Goal: Information Seeking & Learning: Check status

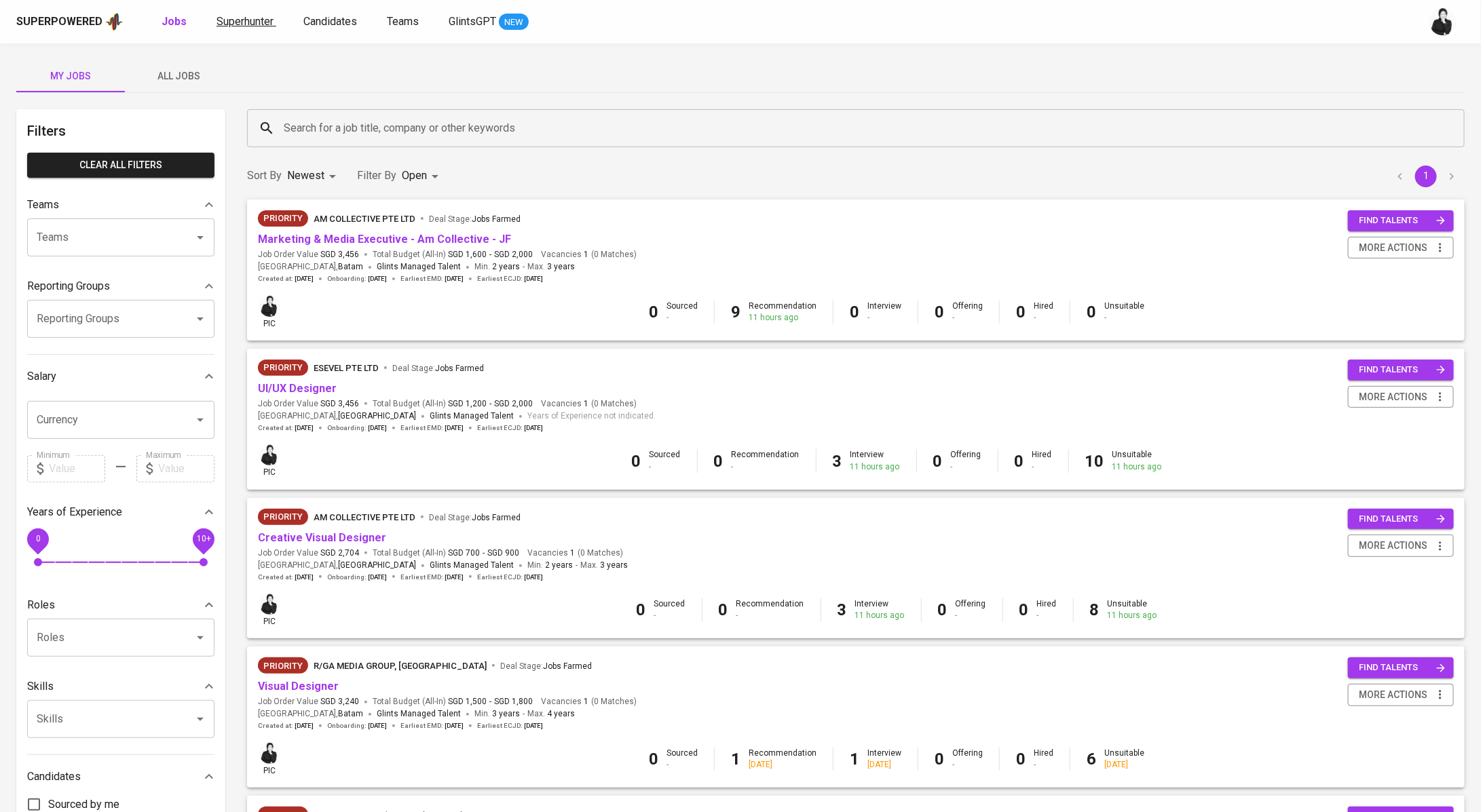
click at [258, 15] on span "Superhunter" at bounding box center [244, 21] width 57 height 13
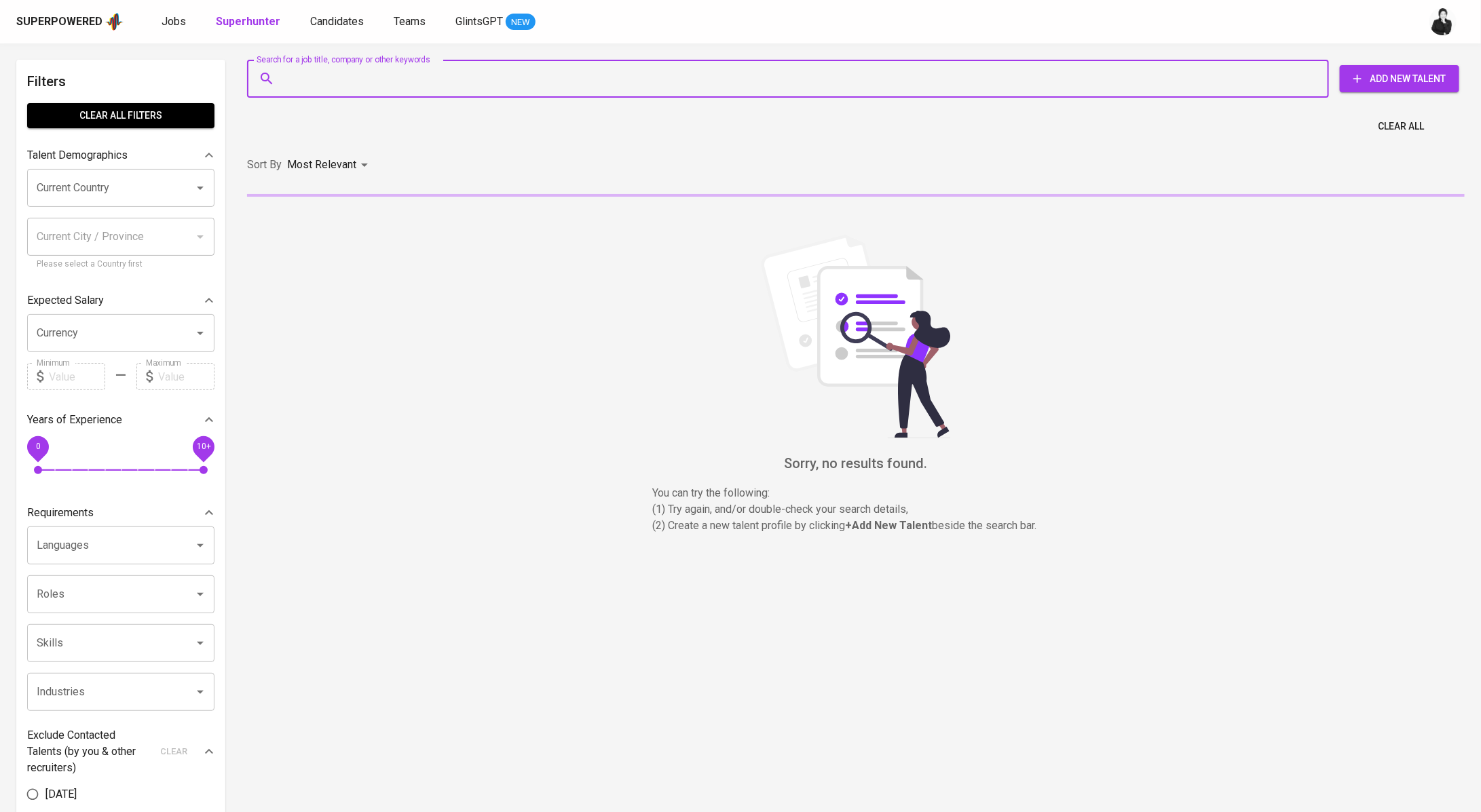
click at [356, 78] on input "Search for a job title, company or other keywords" at bounding box center [791, 78] width 1022 height 26
paste input "[EMAIL_ADDRESS][DOMAIN_NAME]"
type input "[EMAIL_ADDRESS][DOMAIN_NAME]"
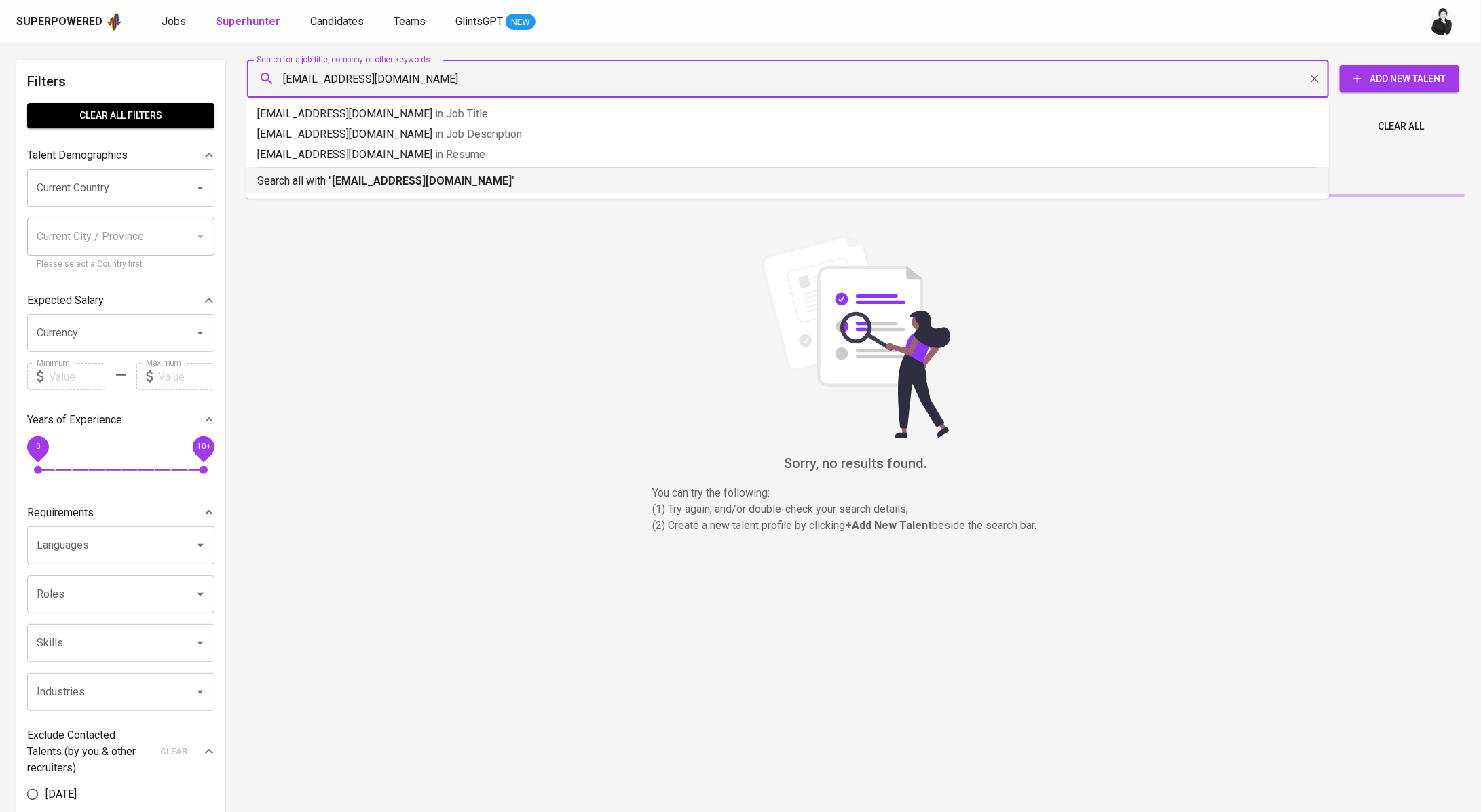
click at [467, 173] on p "Search all with " [EMAIL_ADDRESS][DOMAIN_NAME] "" at bounding box center [787, 181] width 1061 height 16
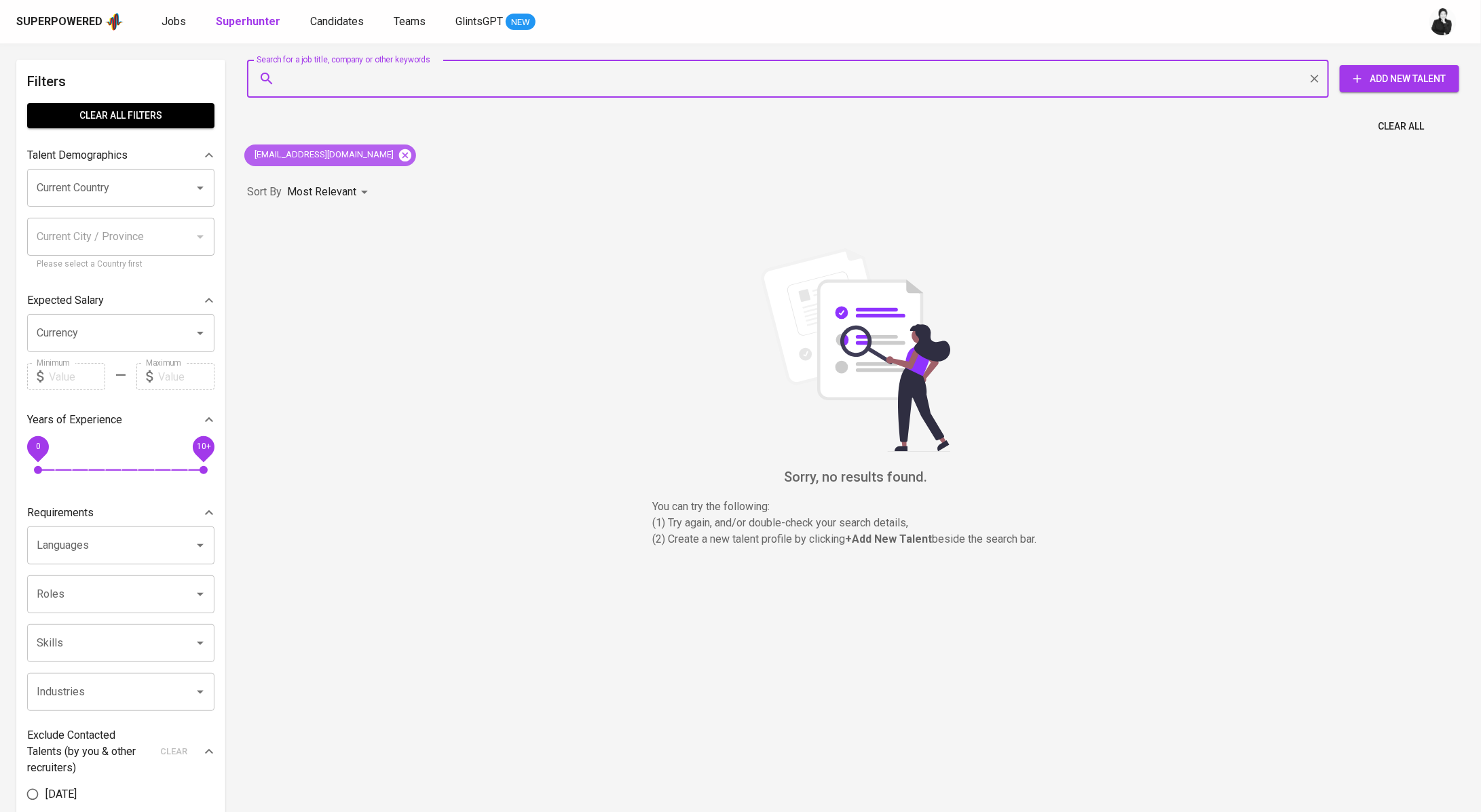
click at [399, 153] on icon at bounding box center [405, 154] width 12 height 12
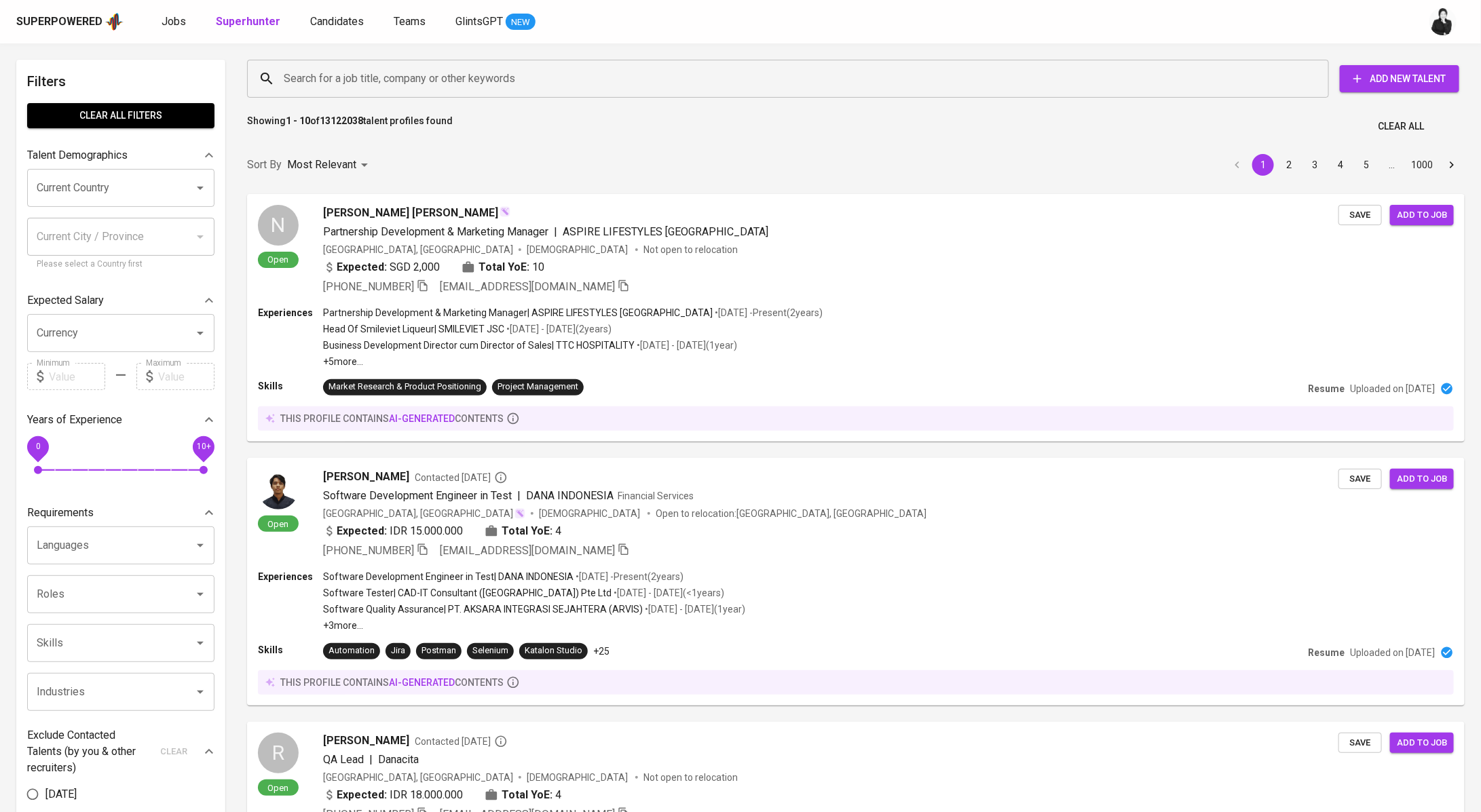
click at [371, 71] on input "Search for a job title, company or other keywords" at bounding box center [791, 78] width 1022 height 26
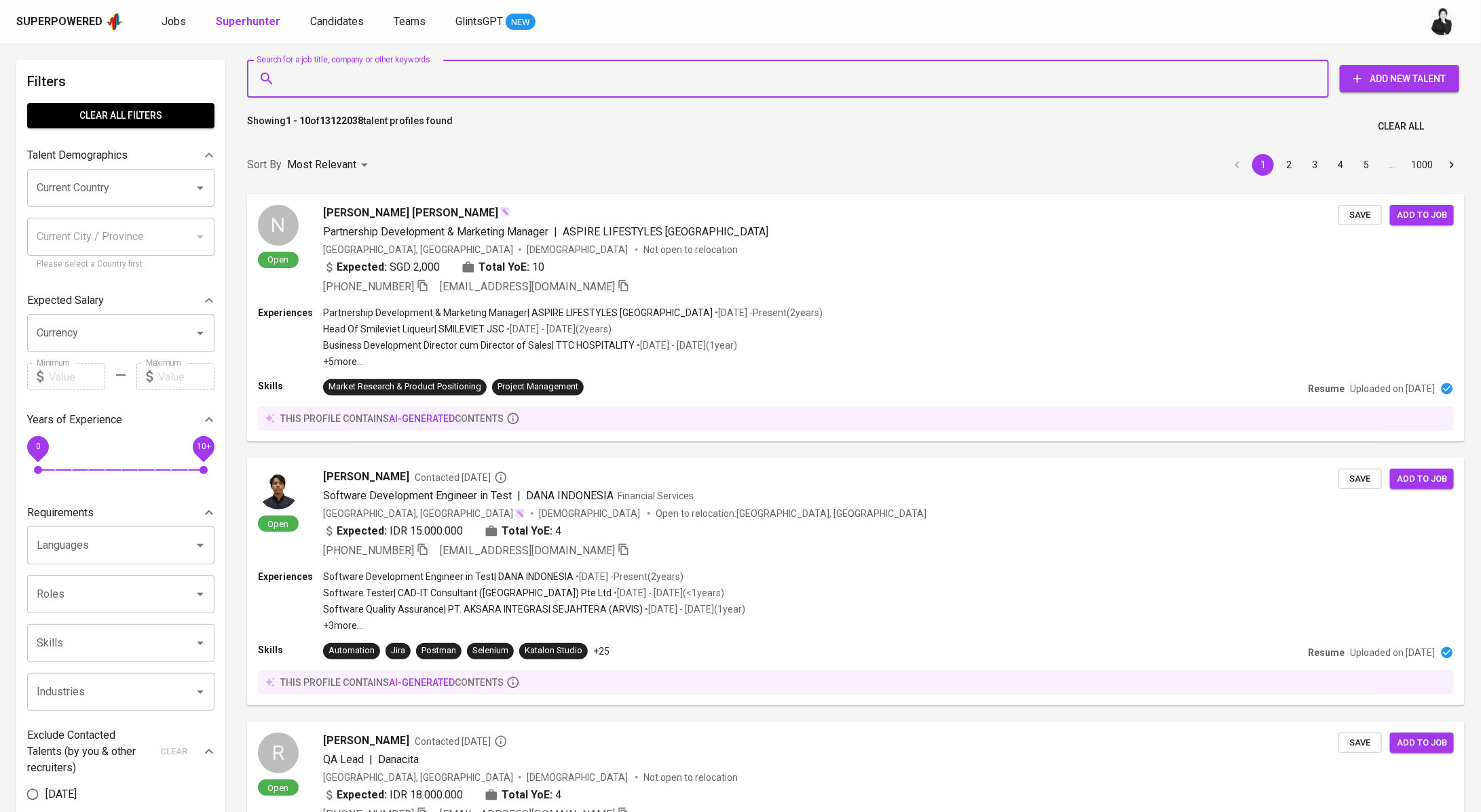
paste input "[EMAIL_ADDRESS][DOMAIN_NAME]"
type input "[EMAIL_ADDRESS][DOMAIN_NAME]"
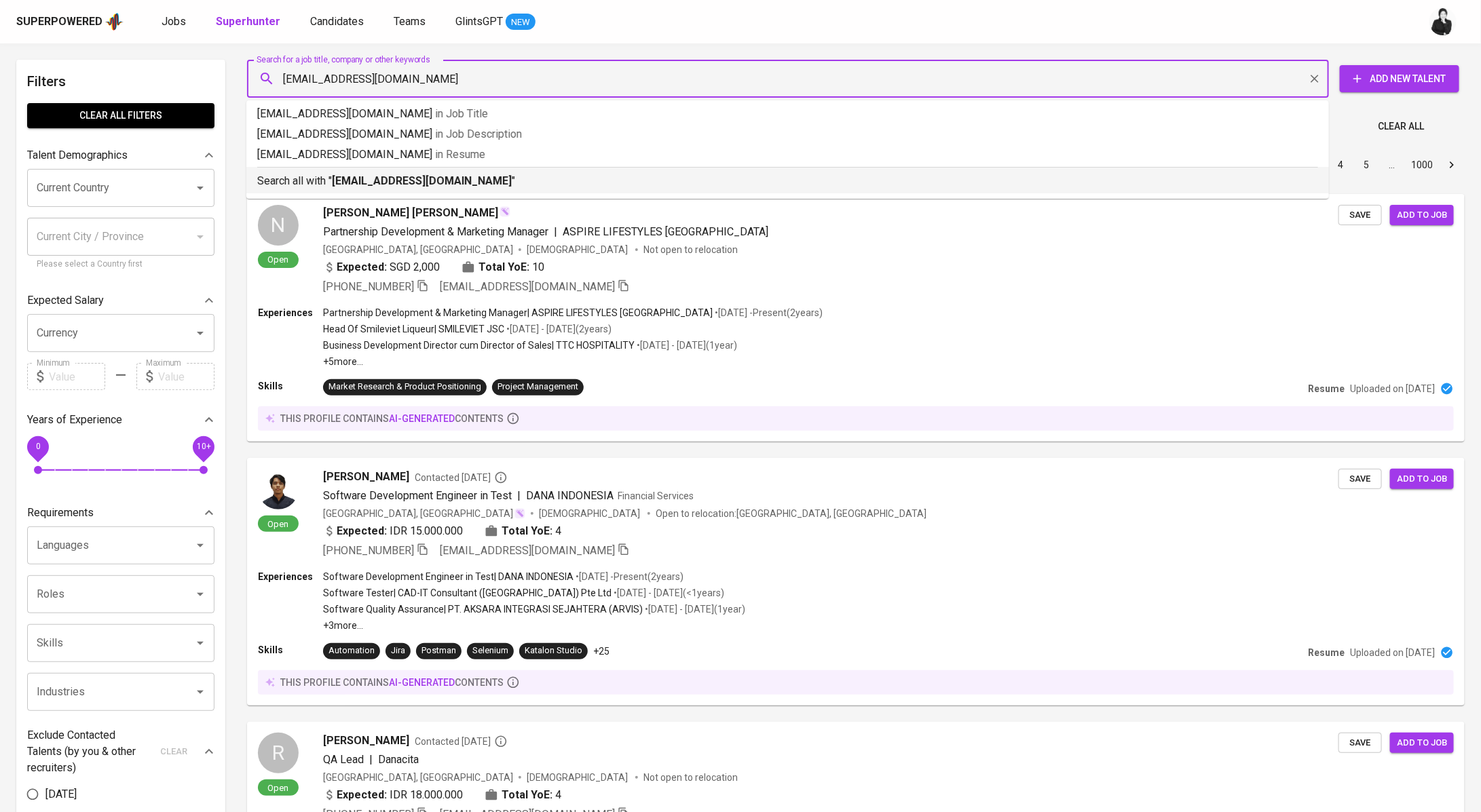
click at [507, 184] on p "Search all with " [EMAIL_ADDRESS][DOMAIN_NAME] "" at bounding box center [787, 181] width 1061 height 16
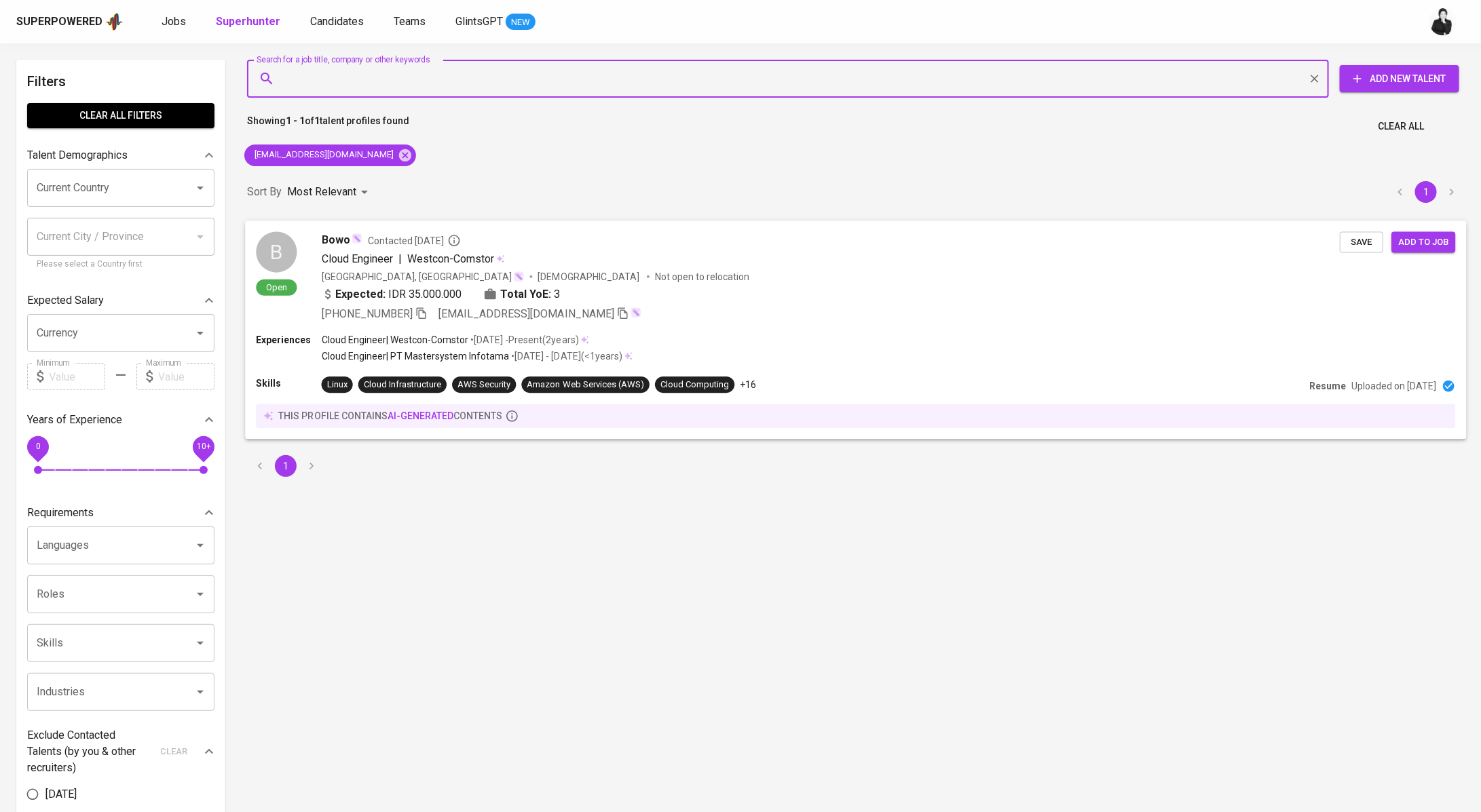
click at [461, 237] on span "Contacted [DATE]" at bounding box center [414, 239] width 93 height 13
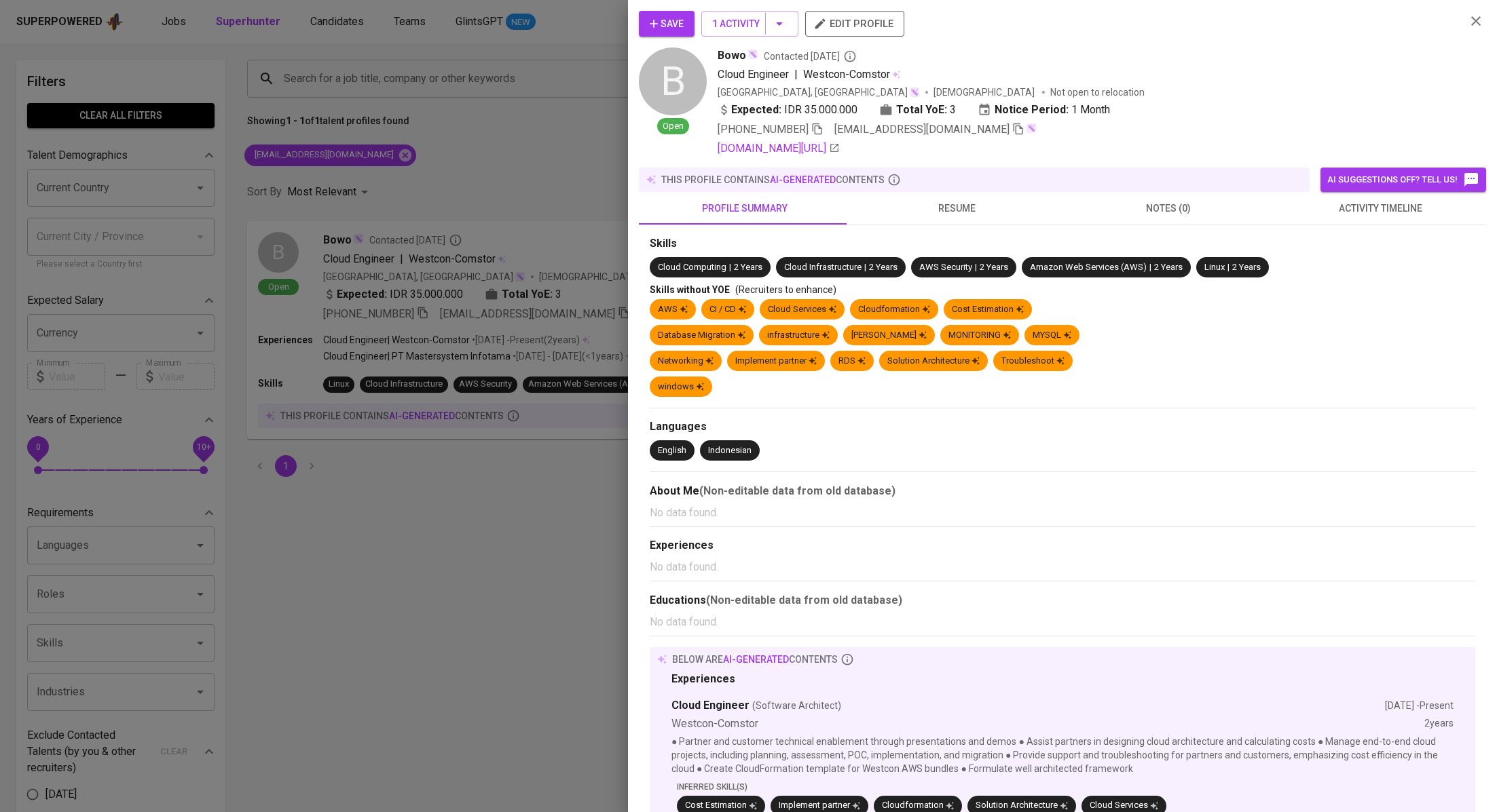
click at [1360, 210] on span "activity timeline" at bounding box center [1379, 209] width 195 height 17
